Goal: Obtain resource: Download file/media

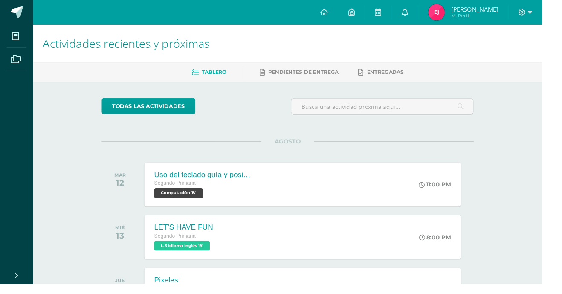
scroll to position [67, 0]
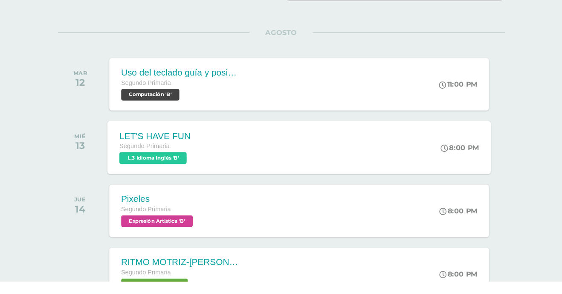
click at [277, 174] on div "LET'S HAVE FUN Segundo Primaria L.3 Idioma Inglés 'B' 8:00 PM LET'S HAVE FUN L.…" at bounding box center [313, 178] width 331 height 46
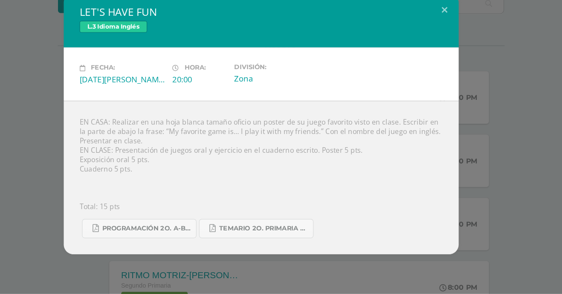
click at [60, 271] on div "LET'S HAVE FUN L.3 Idioma Inglés Fecha: [DATE][PERSON_NAME] Hora: 20:00 Divisió…" at bounding box center [281, 147] width 562 height 294
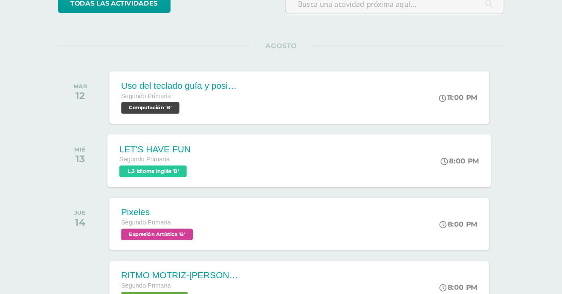
click at [173, 174] on span "Segundo Primaria" at bounding box center [179, 177] width 43 height 6
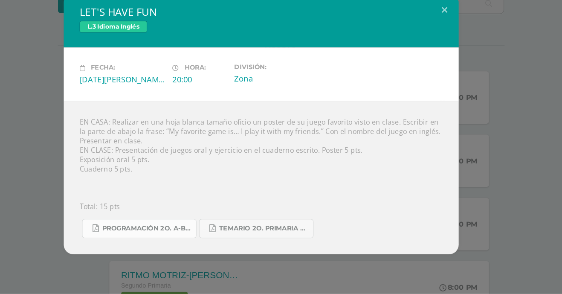
click at [185, 235] on span "Programación 2o. A-B Inglés.pdf" at bounding box center [182, 237] width 77 height 7
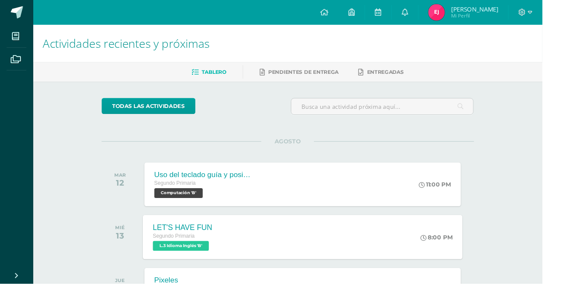
click at [349, 232] on div "LET'S HAVE FUN Segundo Primaria L.3 Idioma Inglés 'B' 8:00 PM LET'S HAVE FUN L.…" at bounding box center [313, 246] width 331 height 46
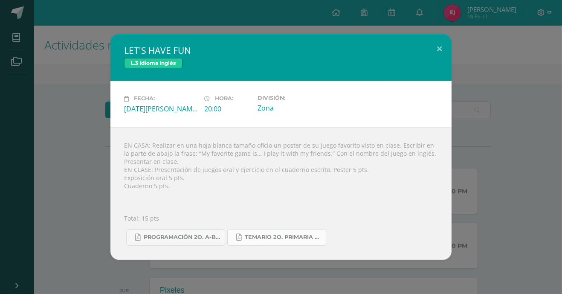
click at [300, 243] on link "Temario 2o. primaria 4-2025.pdf" at bounding box center [276, 237] width 99 height 17
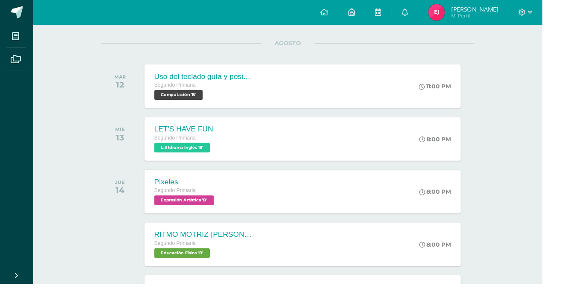
scroll to position [103, 0]
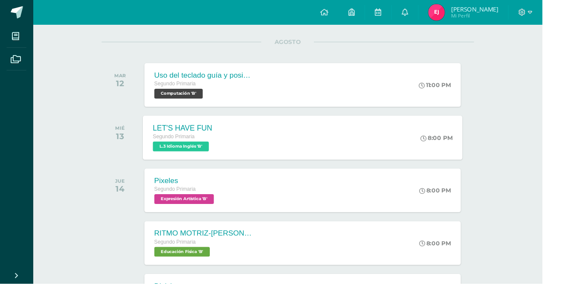
click at [173, 155] on span "L.3 Idioma Inglés 'B'" at bounding box center [187, 151] width 58 height 10
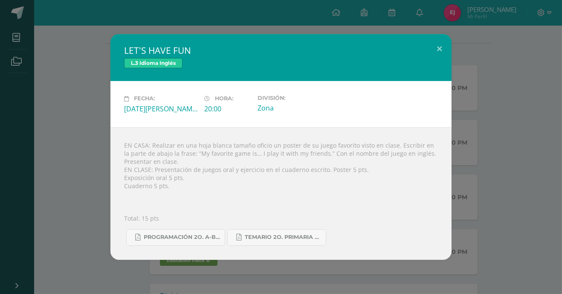
click at [302, 159] on div "EN CASA: Realizar en una hoja blanca tamaño oficio un poster de su juego favori…" at bounding box center [280, 193] width 341 height 133
click at [424, 216] on div "EN CASA: Realizar en una hoja blanca tamaño oficio un poster de su juego favori…" at bounding box center [280, 193] width 341 height 133
click at [402, 209] on div "EN CASA: Realizar en una hoja blanca tamaño oficio un poster de su juego favori…" at bounding box center [280, 193] width 341 height 133
click at [2, 97] on div "LET'S HAVE FUN L.3 Idioma Inglés Fecha: [DATE][PERSON_NAME] Hora: 20:00 Divisió…" at bounding box center [281, 147] width 562 height 294
